Goal: Register for event/course

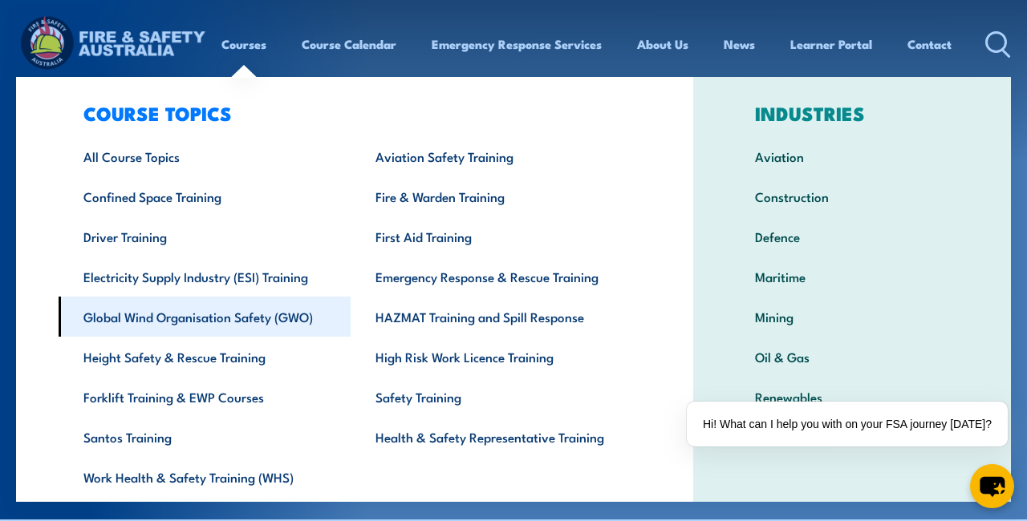
scroll to position [24, 0]
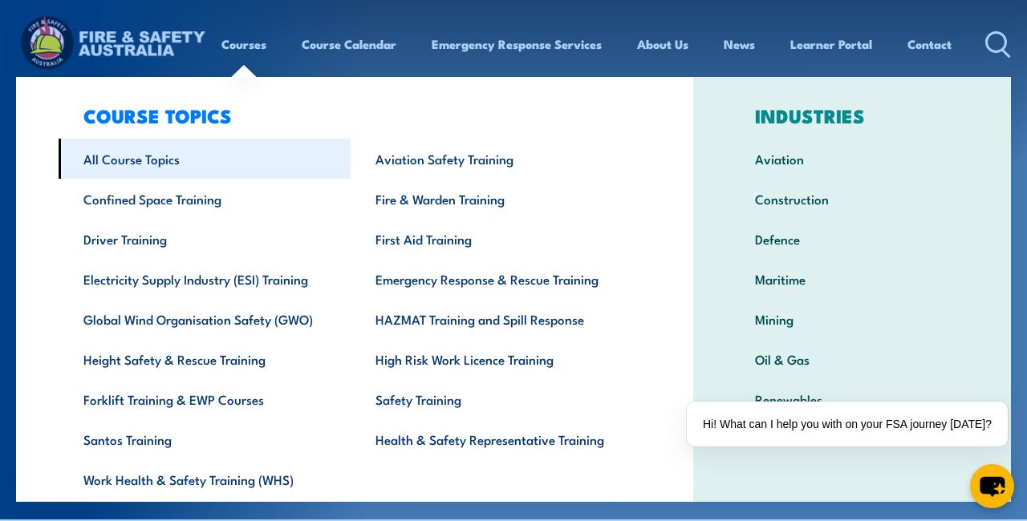
click at [156, 167] on link "All Course Topics" at bounding box center [205, 159] width 292 height 40
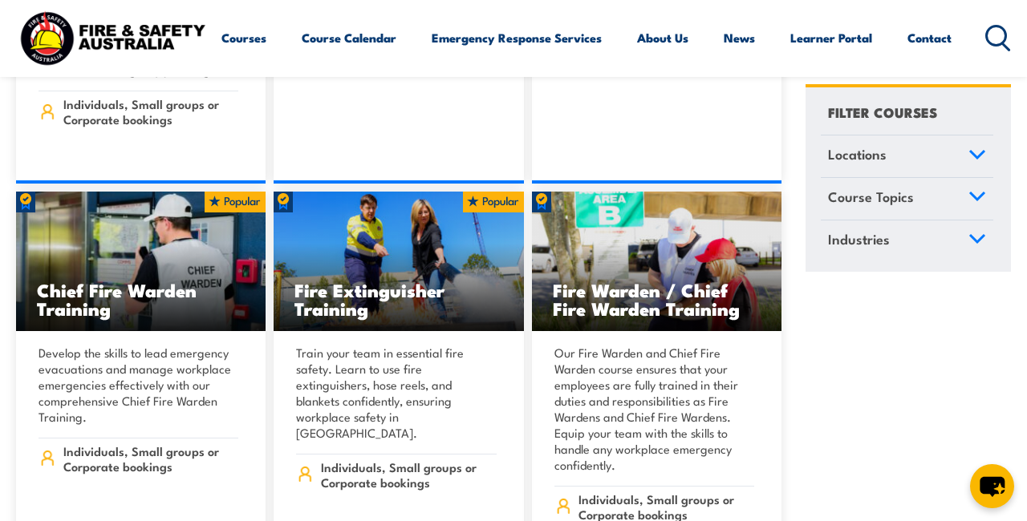
scroll to position [19343, 0]
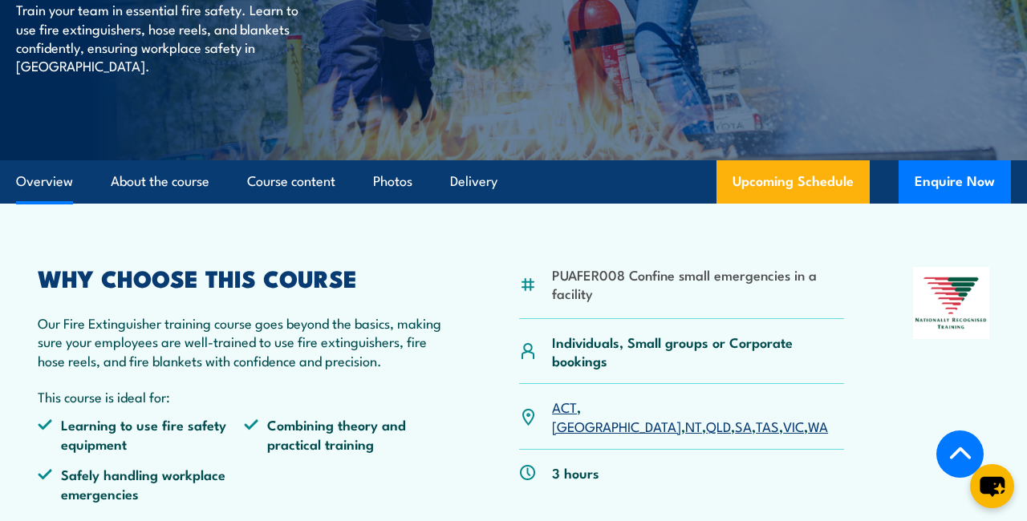
scroll to position [257, 0]
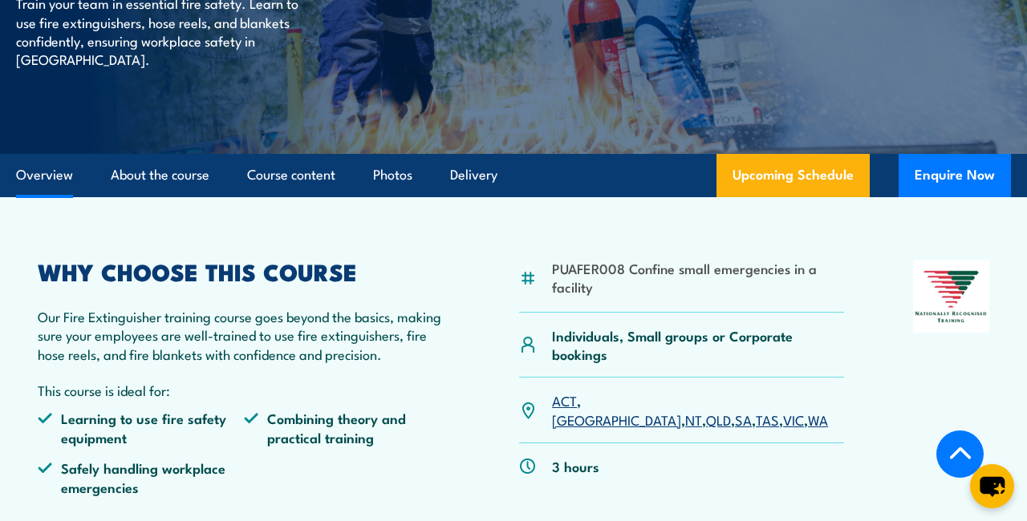
click at [783, 410] on link "VIC" at bounding box center [793, 419] width 21 height 19
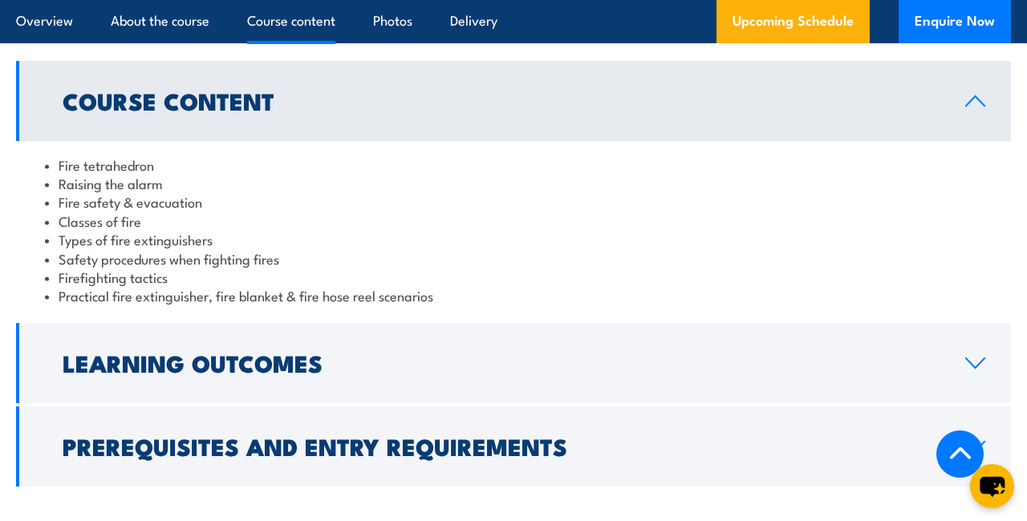
scroll to position [1408, 0]
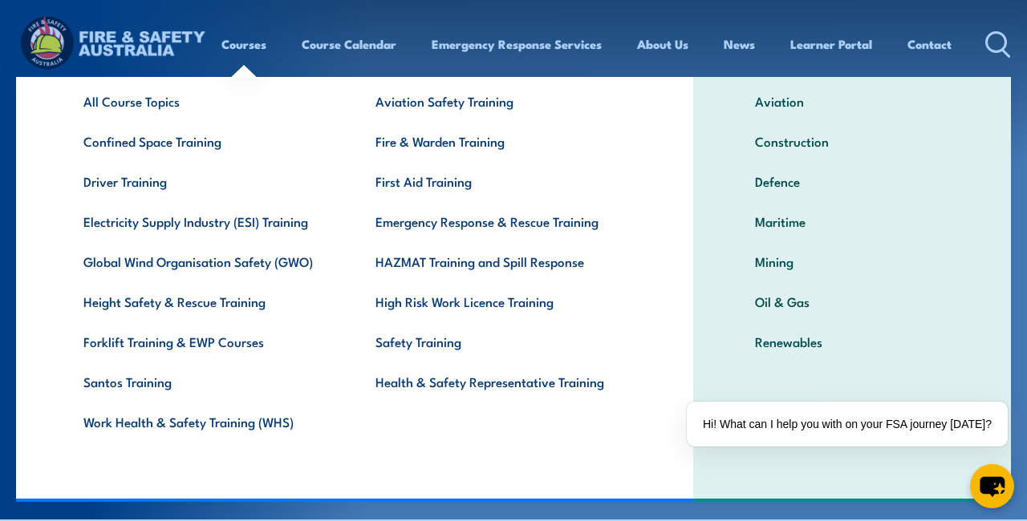
scroll to position [82, 0]
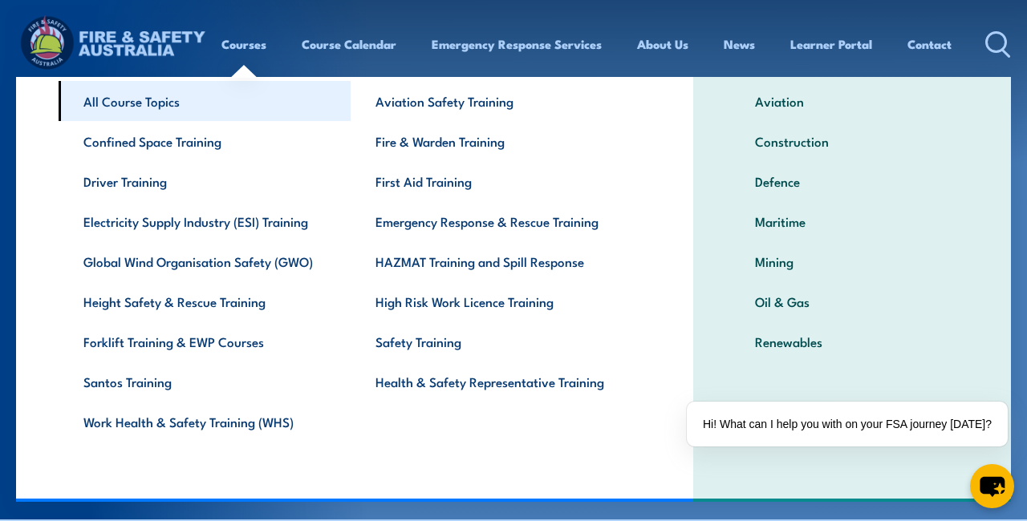
click at [124, 95] on link "All Course Topics" at bounding box center [205, 101] width 292 height 40
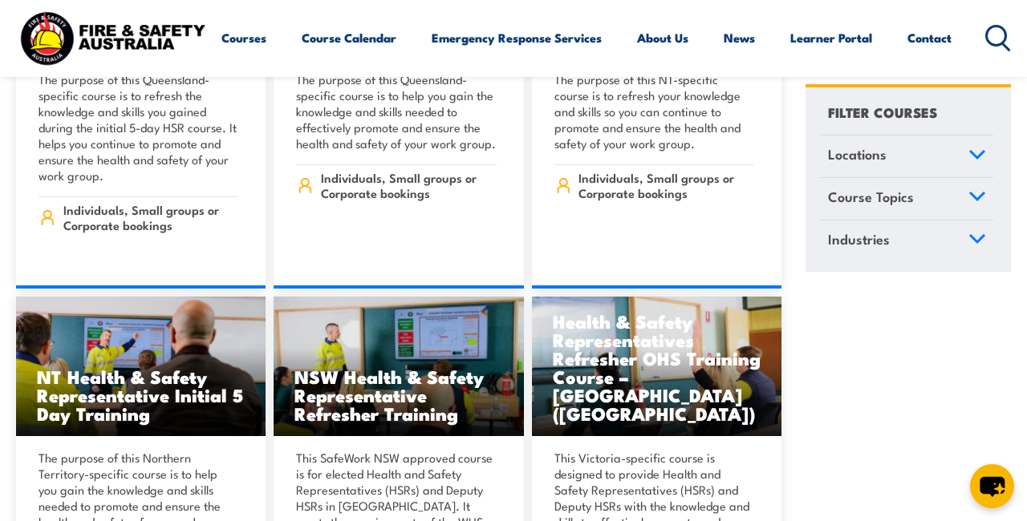
scroll to position [8108, 0]
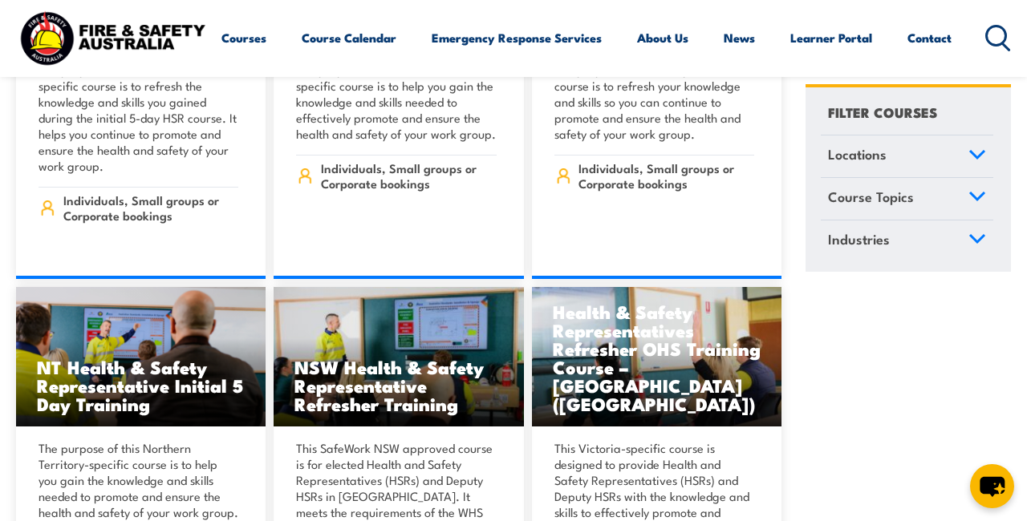
click at [976, 152] on icon at bounding box center [977, 153] width 18 height 11
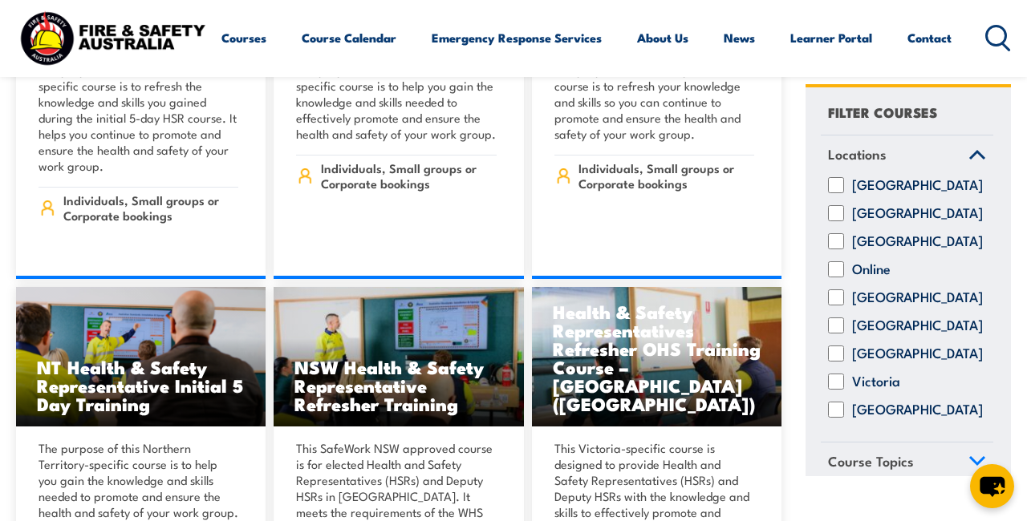
click at [835, 390] on input "Victoria" at bounding box center [836, 382] width 16 height 16
checkbox input "true"
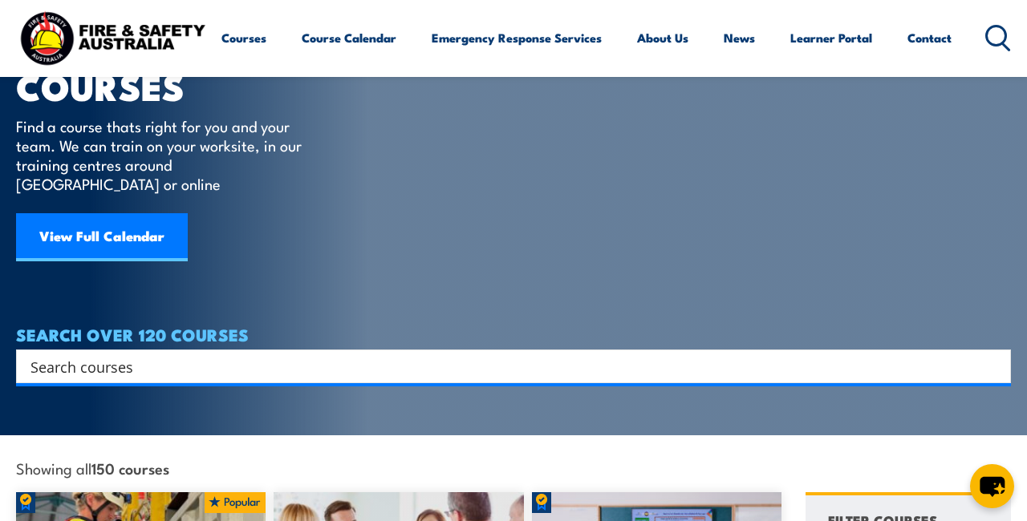
scroll to position [298, 0]
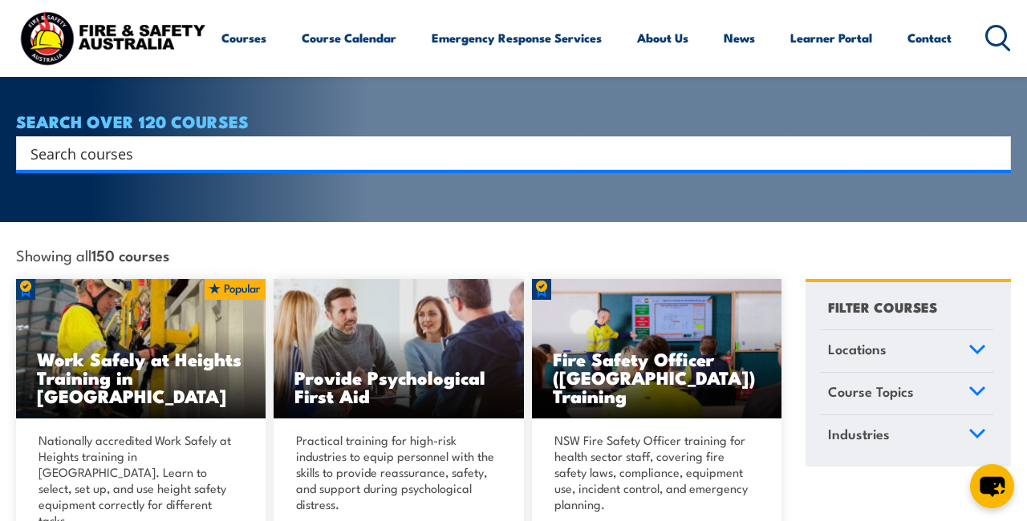
click at [976, 346] on icon at bounding box center [977, 349] width 14 height 7
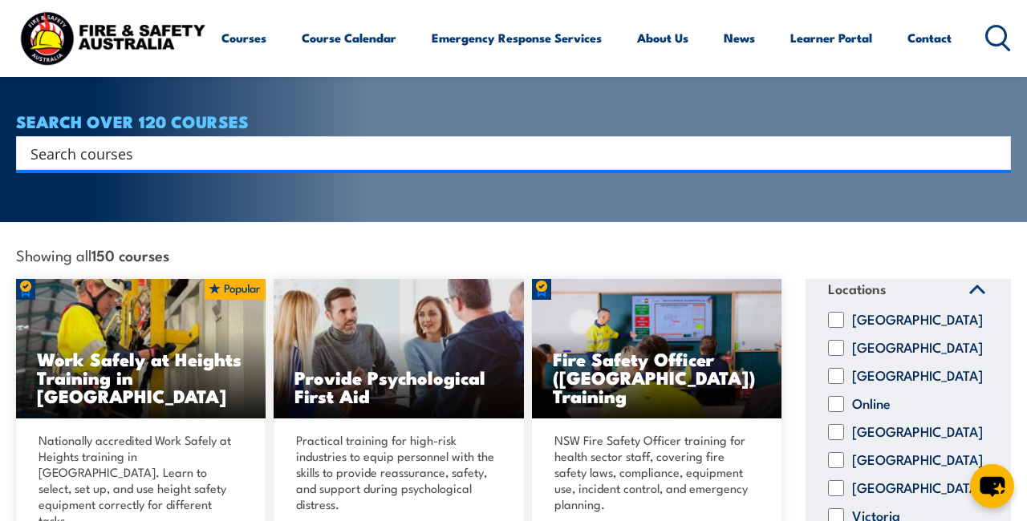
scroll to position [309, 0]
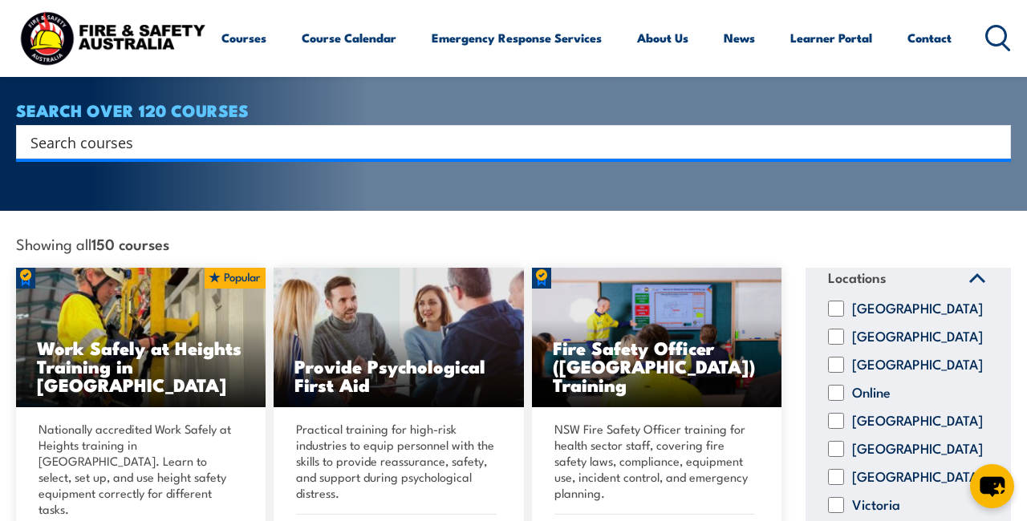
click at [834, 497] on input "Victoria" at bounding box center [836, 505] width 16 height 16
checkbox input "true"
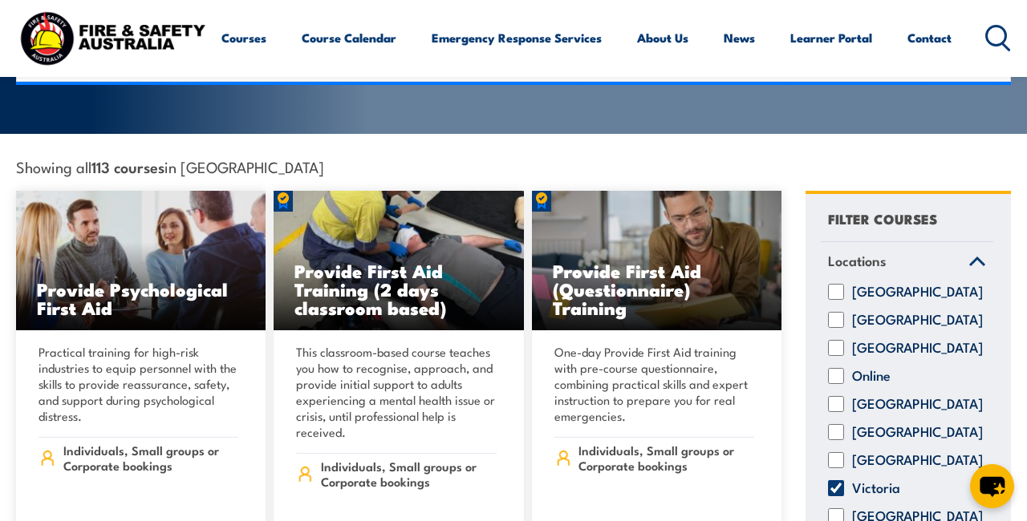
scroll to position [396, 0]
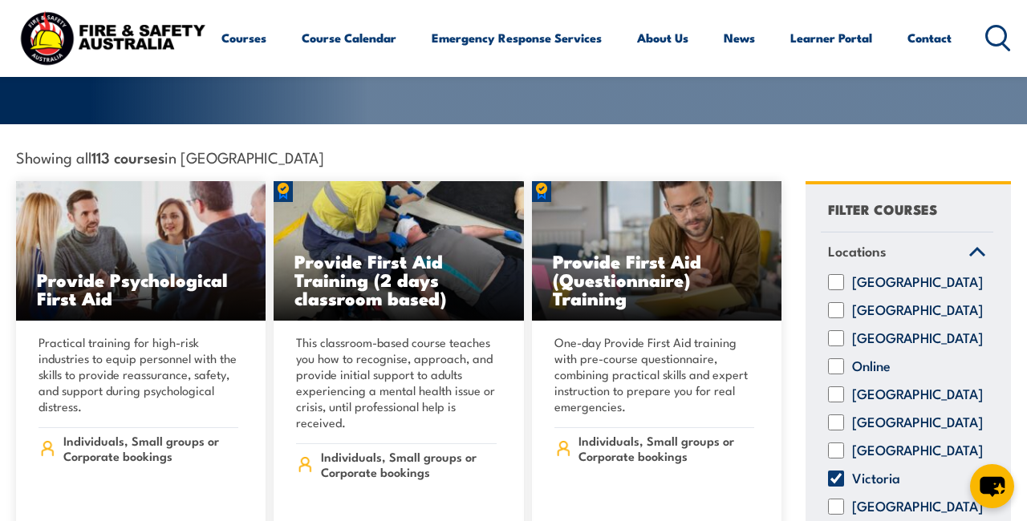
click at [981, 246] on icon at bounding box center [977, 251] width 18 height 11
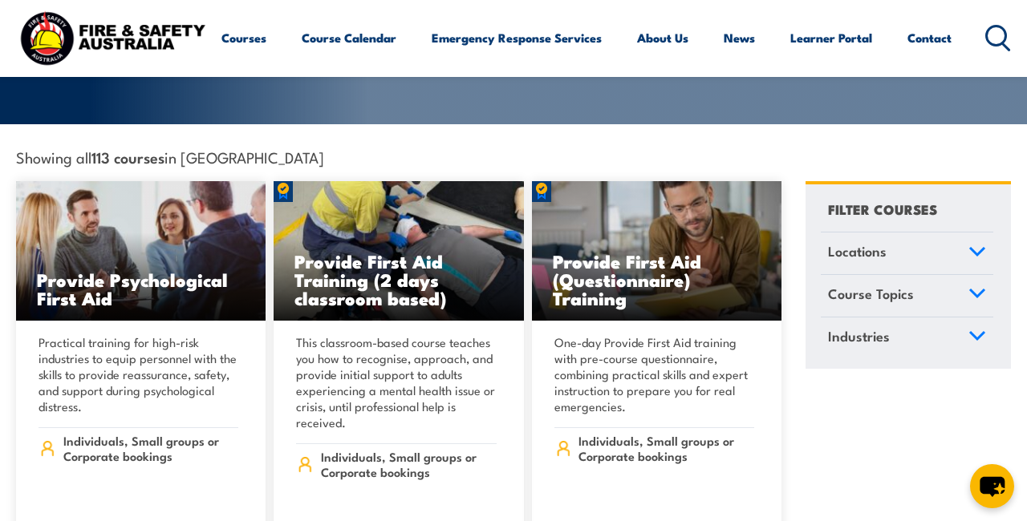
click at [972, 288] on icon at bounding box center [977, 293] width 18 height 11
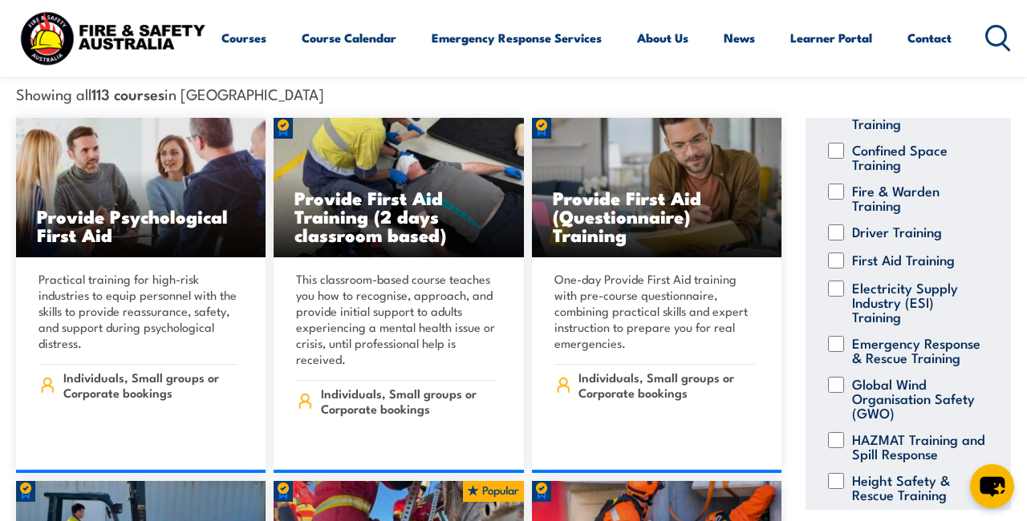
scroll to position [94, 0]
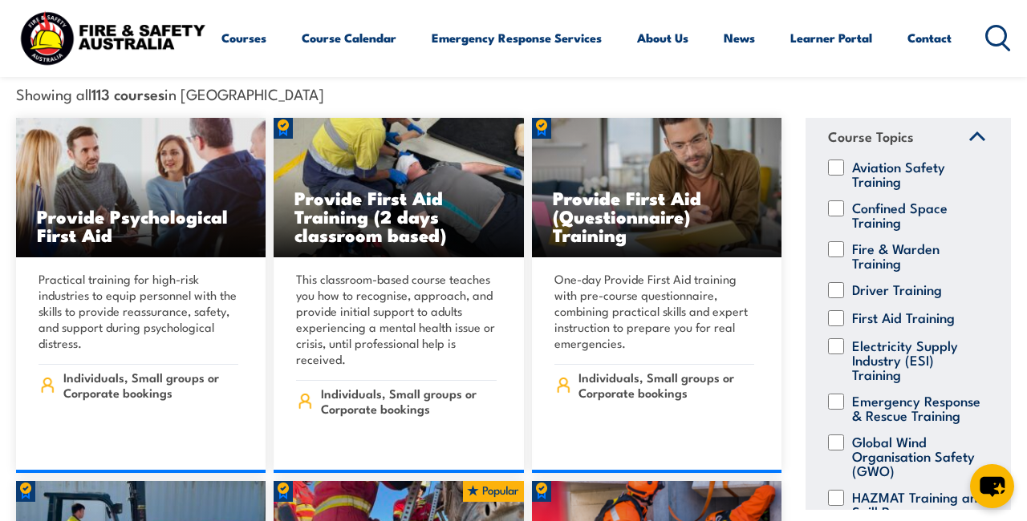
click at [834, 241] on input "Fire & Warden Training" at bounding box center [836, 249] width 16 height 16
checkbox input "true"
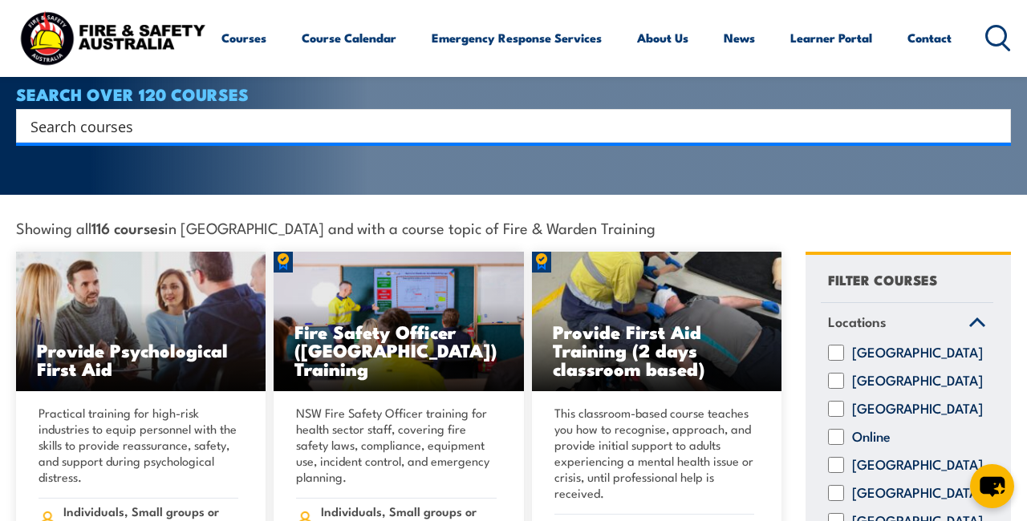
scroll to position [334, 0]
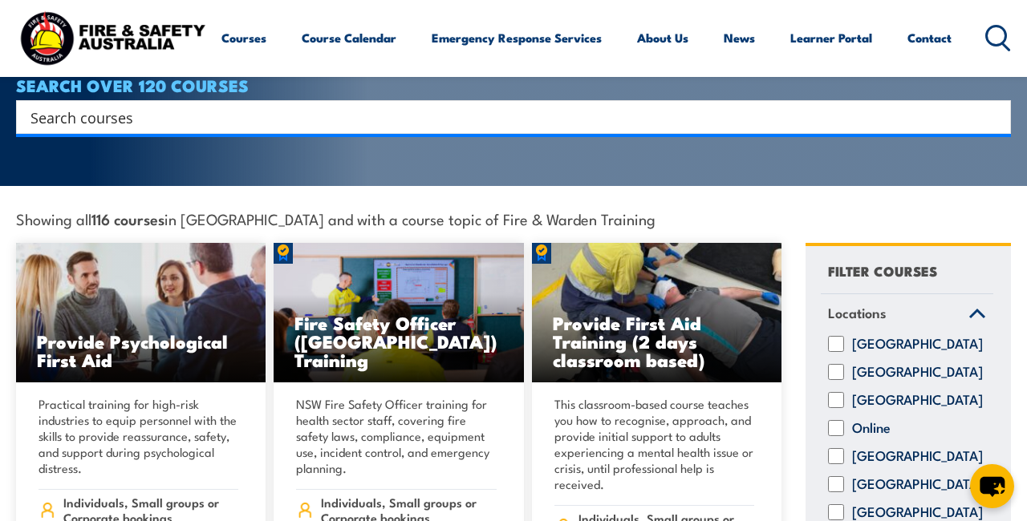
click at [974, 308] on icon at bounding box center [977, 313] width 18 height 11
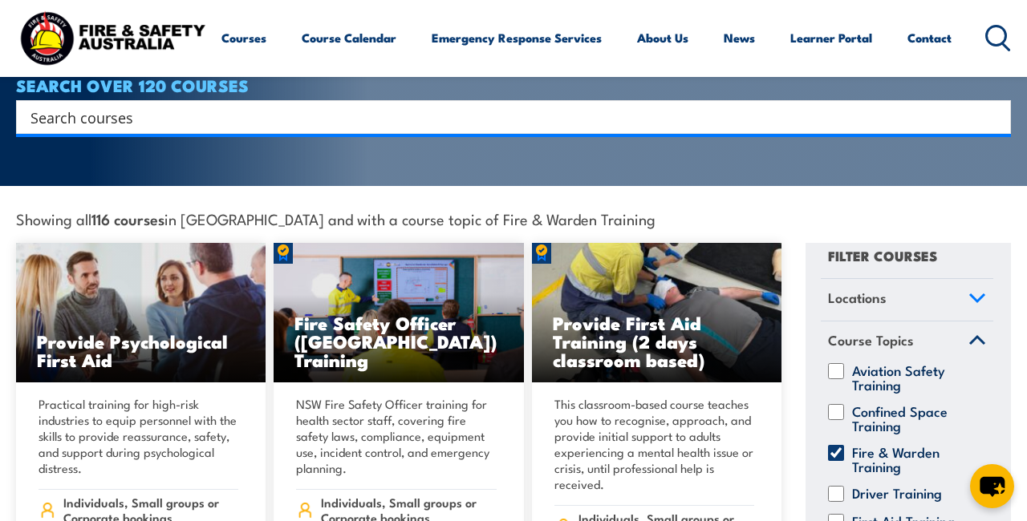
scroll to position [16, 0]
click at [977, 321] on link "Course Topics" at bounding box center [907, 342] width 172 height 42
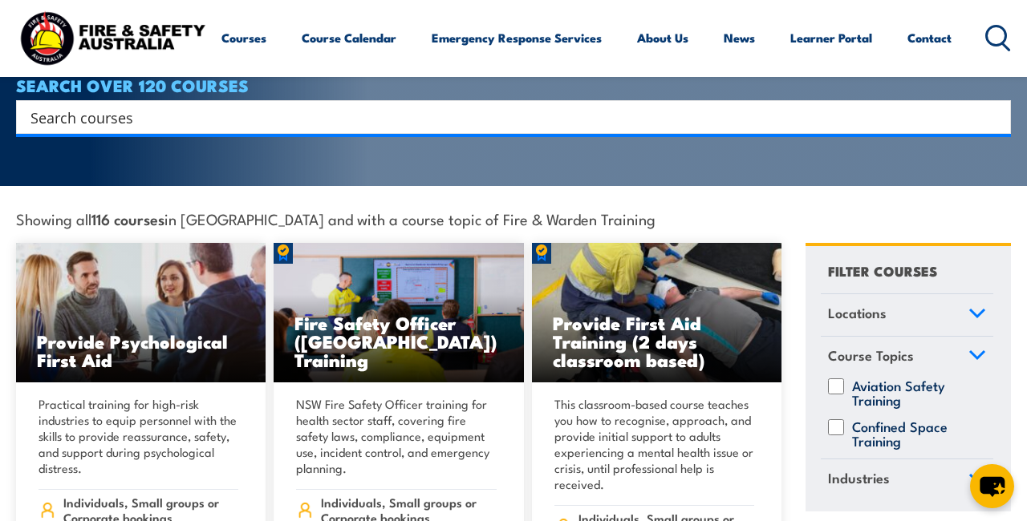
scroll to position [0, 0]
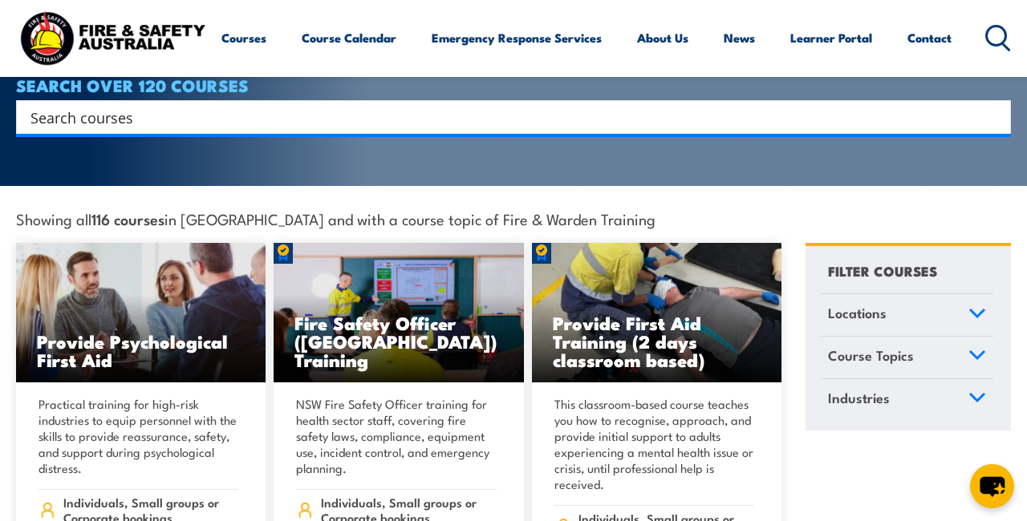
click at [977, 392] on icon at bounding box center [977, 397] width 18 height 11
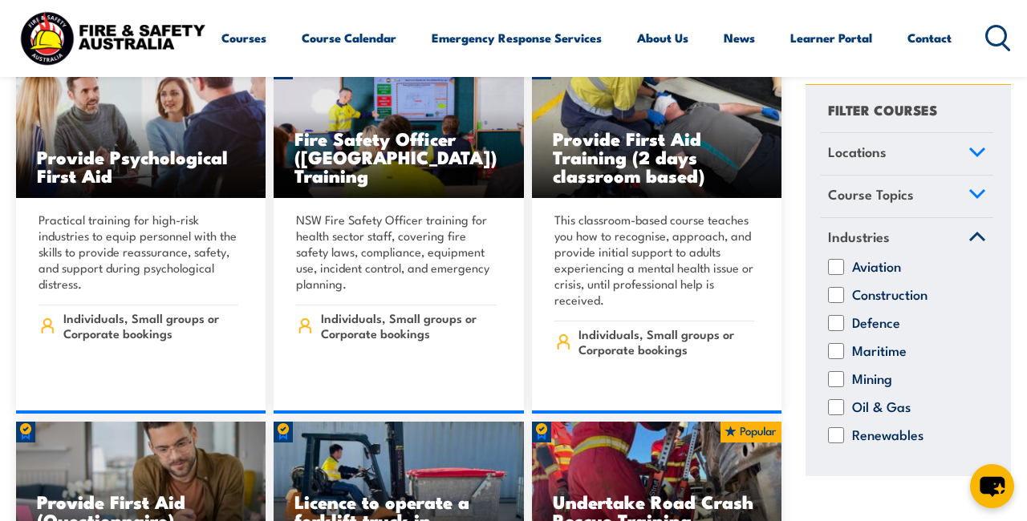
scroll to position [525, 0]
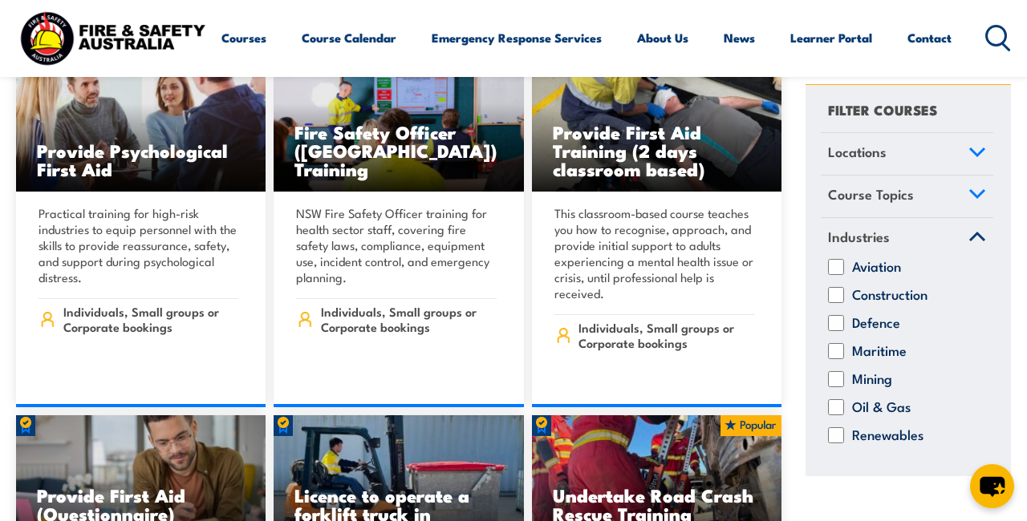
click at [975, 234] on icon at bounding box center [977, 236] width 14 height 7
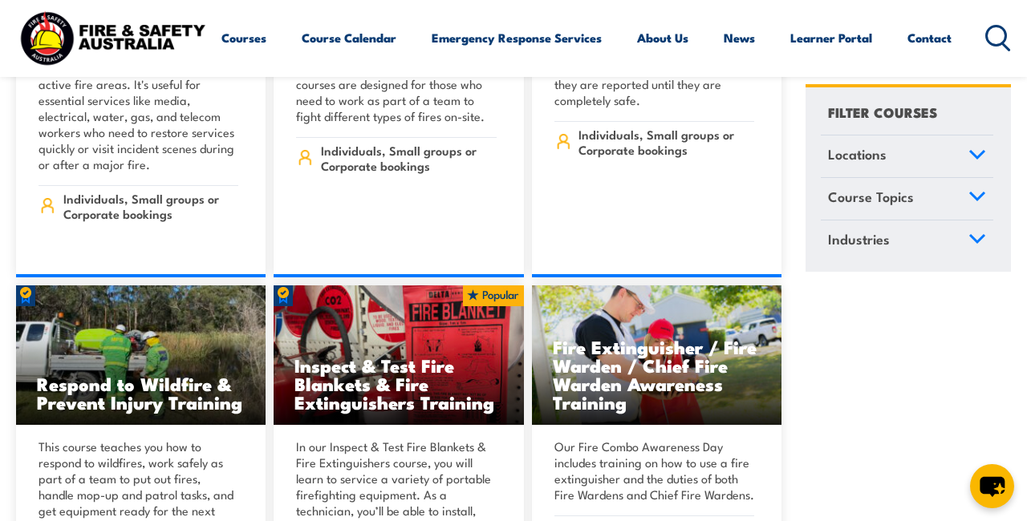
scroll to position [13857, 0]
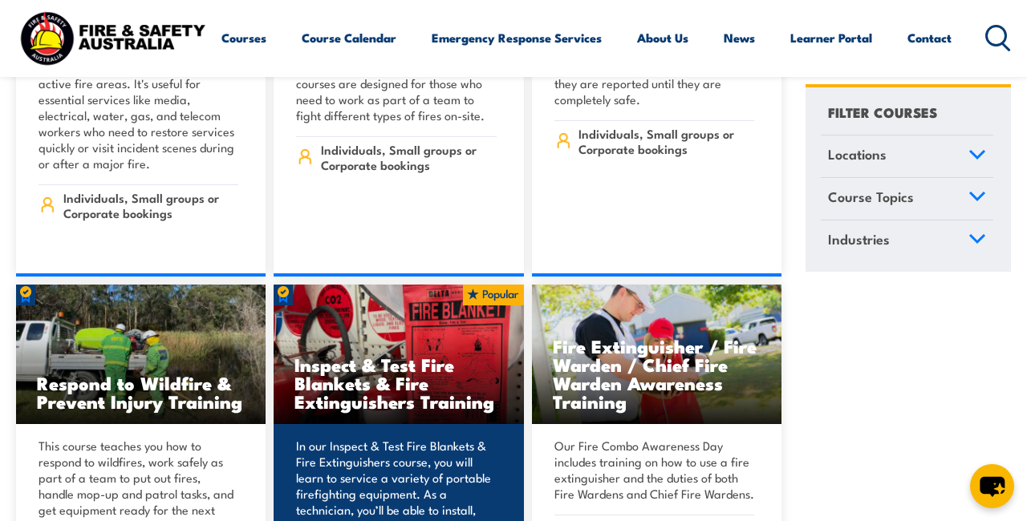
click at [460, 299] on img at bounding box center [399, 355] width 250 height 140
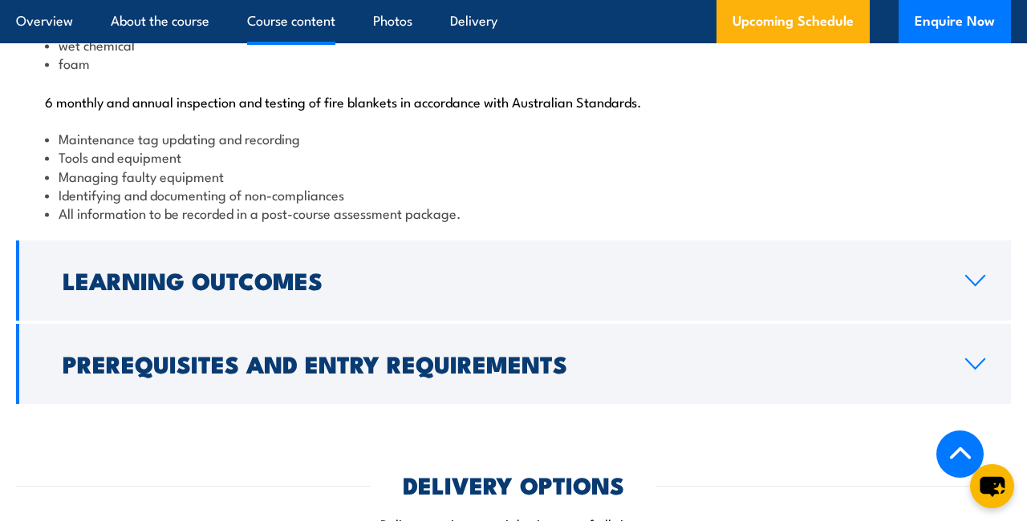
scroll to position [1760, 0]
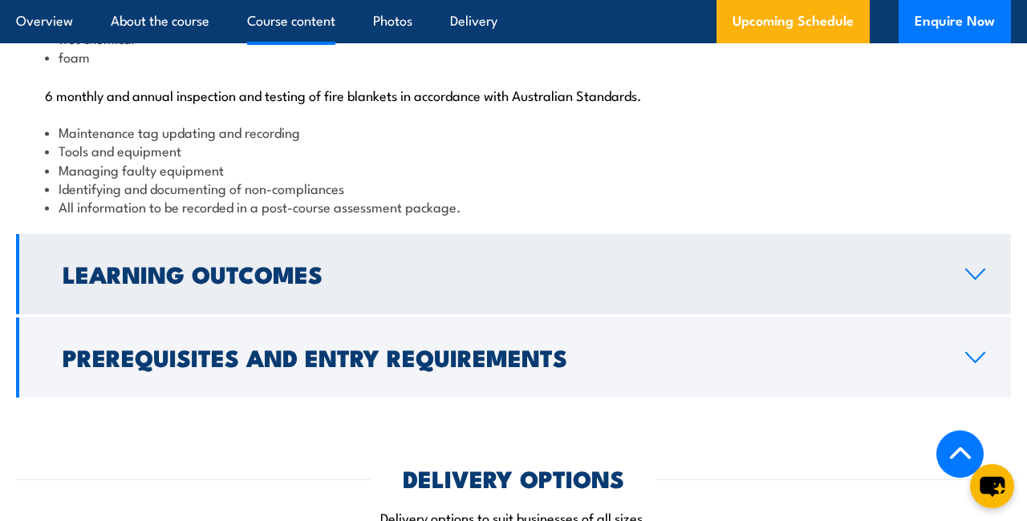
click at [311, 284] on h2 "Learning Outcomes" at bounding box center [501, 273] width 877 height 21
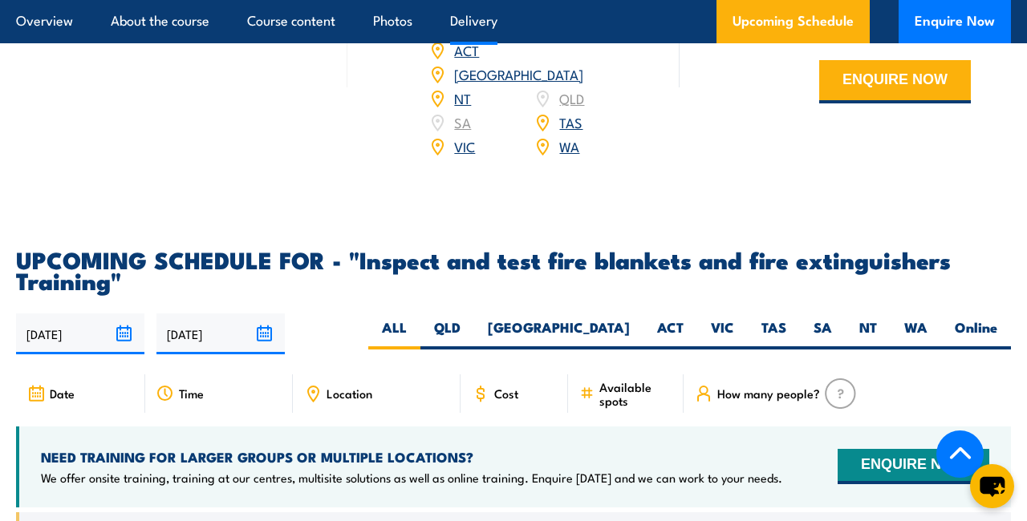
scroll to position [2411, 0]
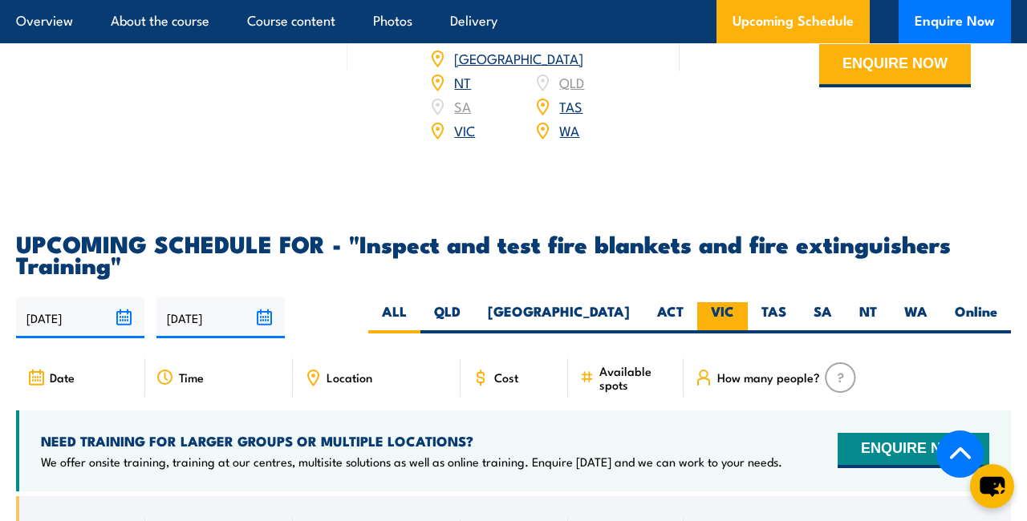
click at [718, 312] on label "VIC" at bounding box center [722, 317] width 51 height 31
click at [734, 312] on input "VIC" at bounding box center [739, 307] width 10 height 10
radio input "true"
